Goal: Browse casually: Explore the website without a specific task or goal

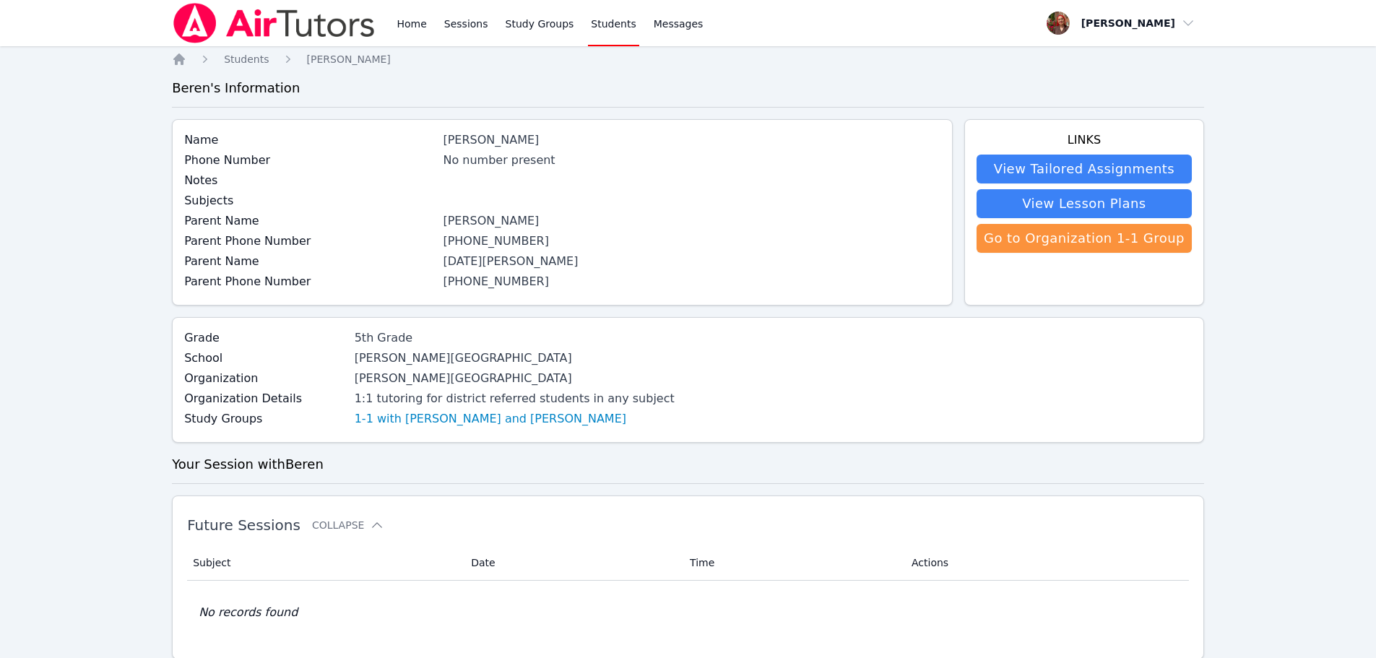
click at [359, 30] on img at bounding box center [274, 23] width 204 height 40
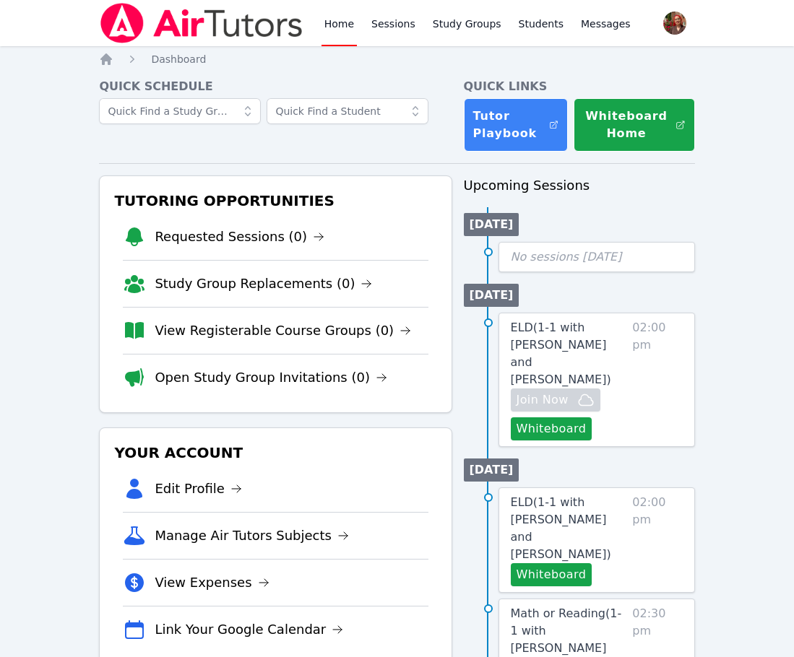
click at [191, 22] on img at bounding box center [201, 23] width 204 height 40
